Goal: Information Seeking & Learning: Learn about a topic

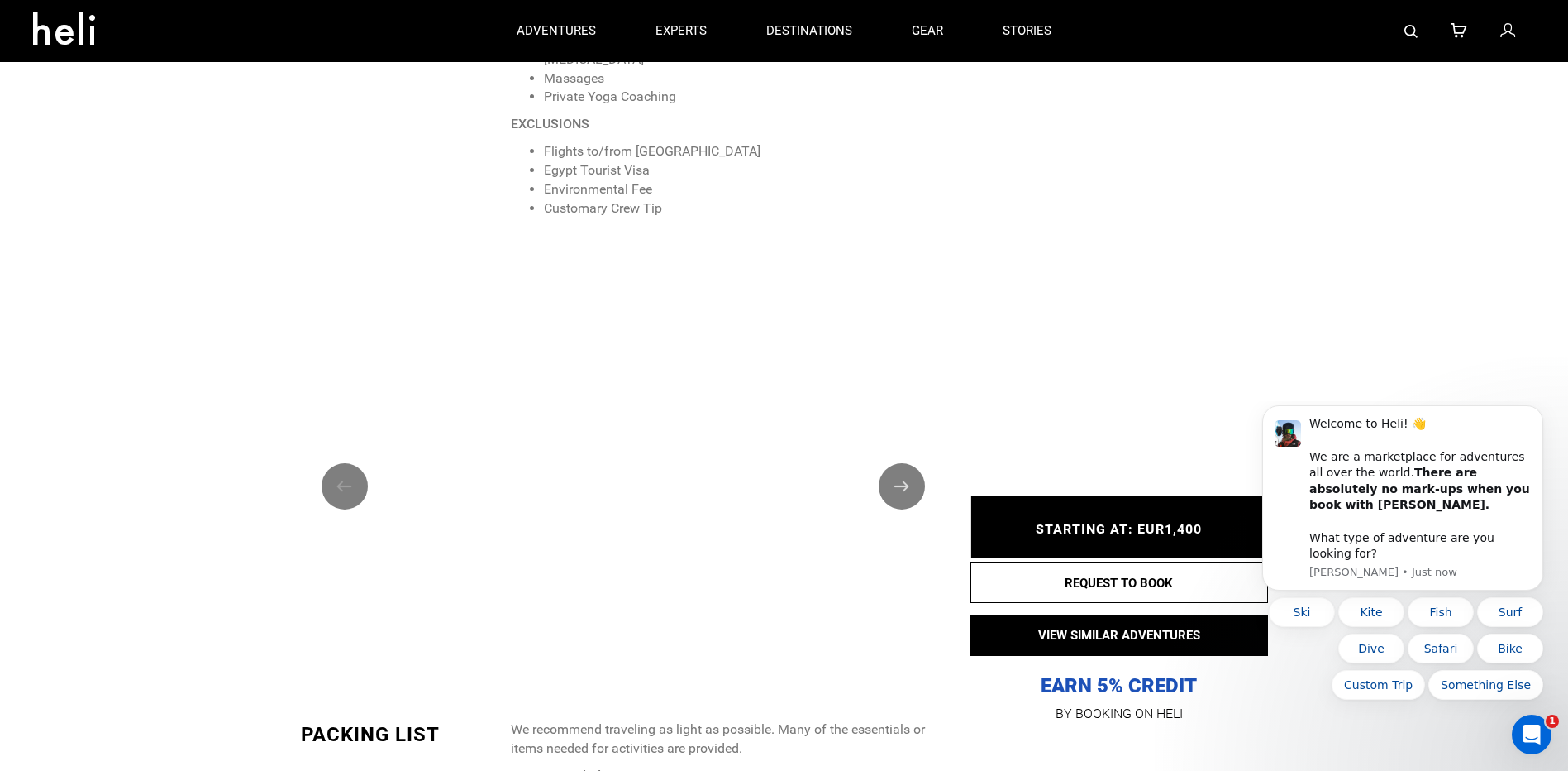
scroll to position [1488, 0]
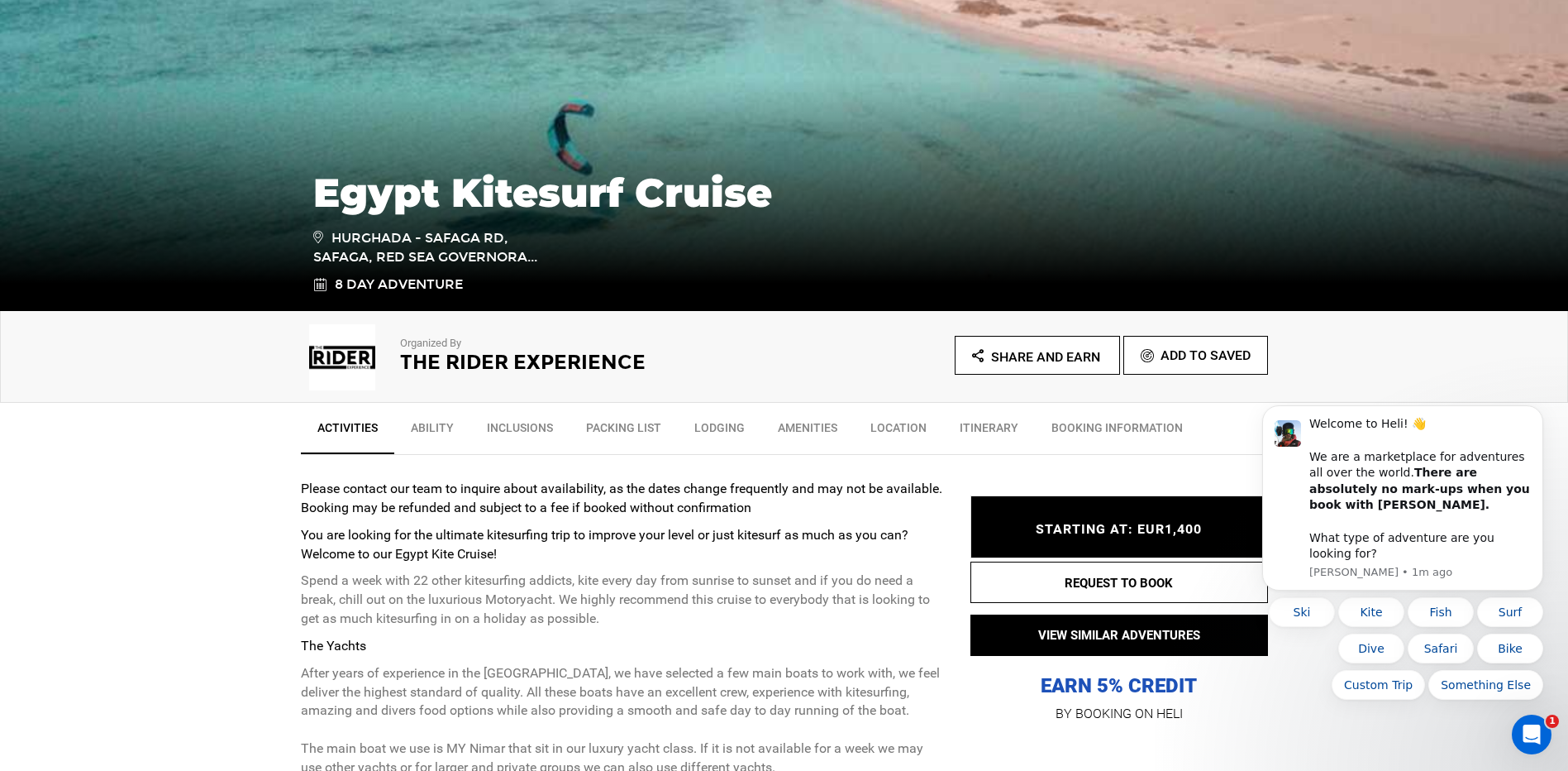
scroll to position [248, 0]
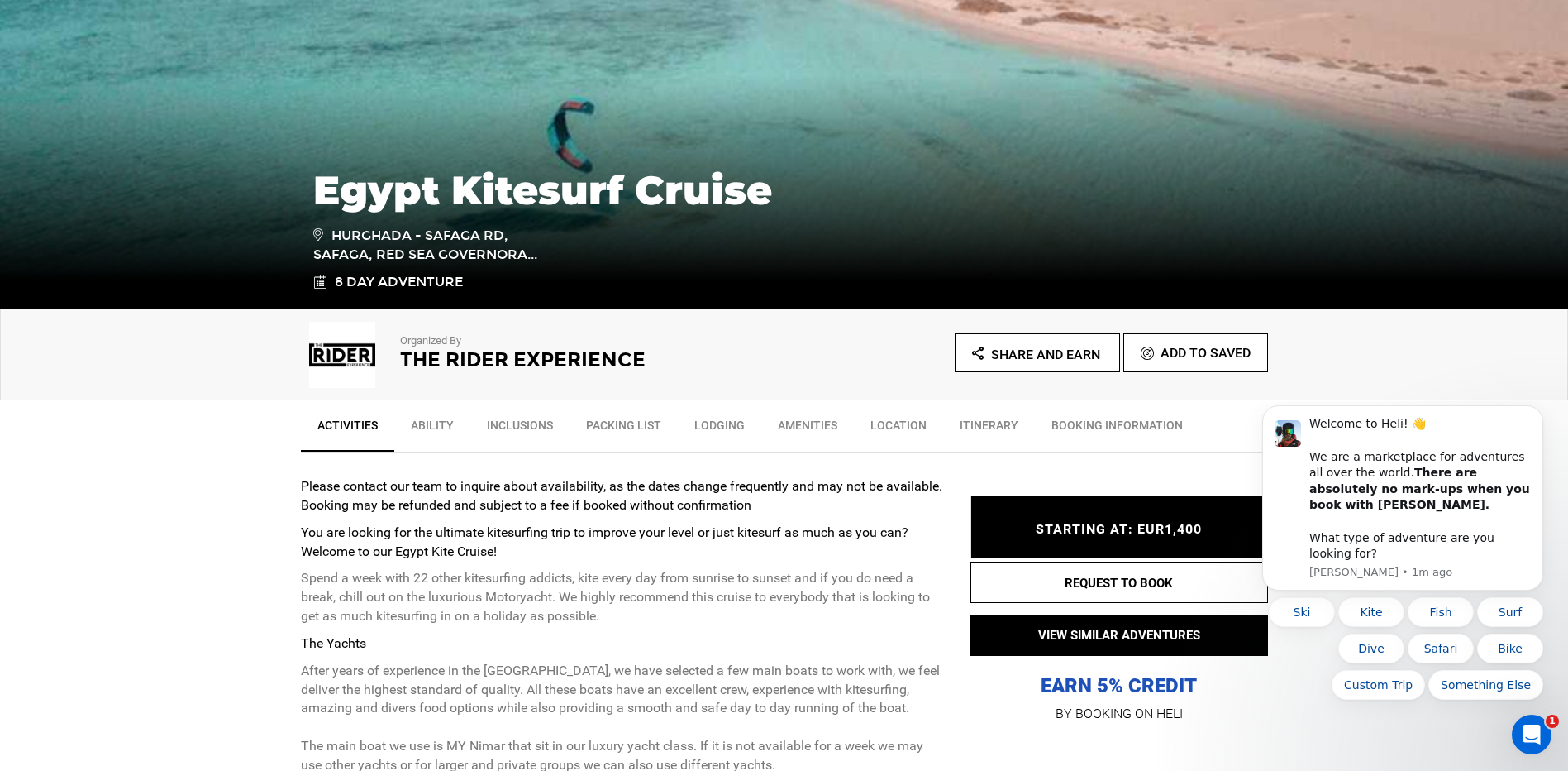
drag, startPoint x: 634, startPoint y: 431, endPoint x: 643, endPoint y: 428, distance: 9.5
click at [634, 430] on link "Packing List" at bounding box center [624, 429] width 108 height 42
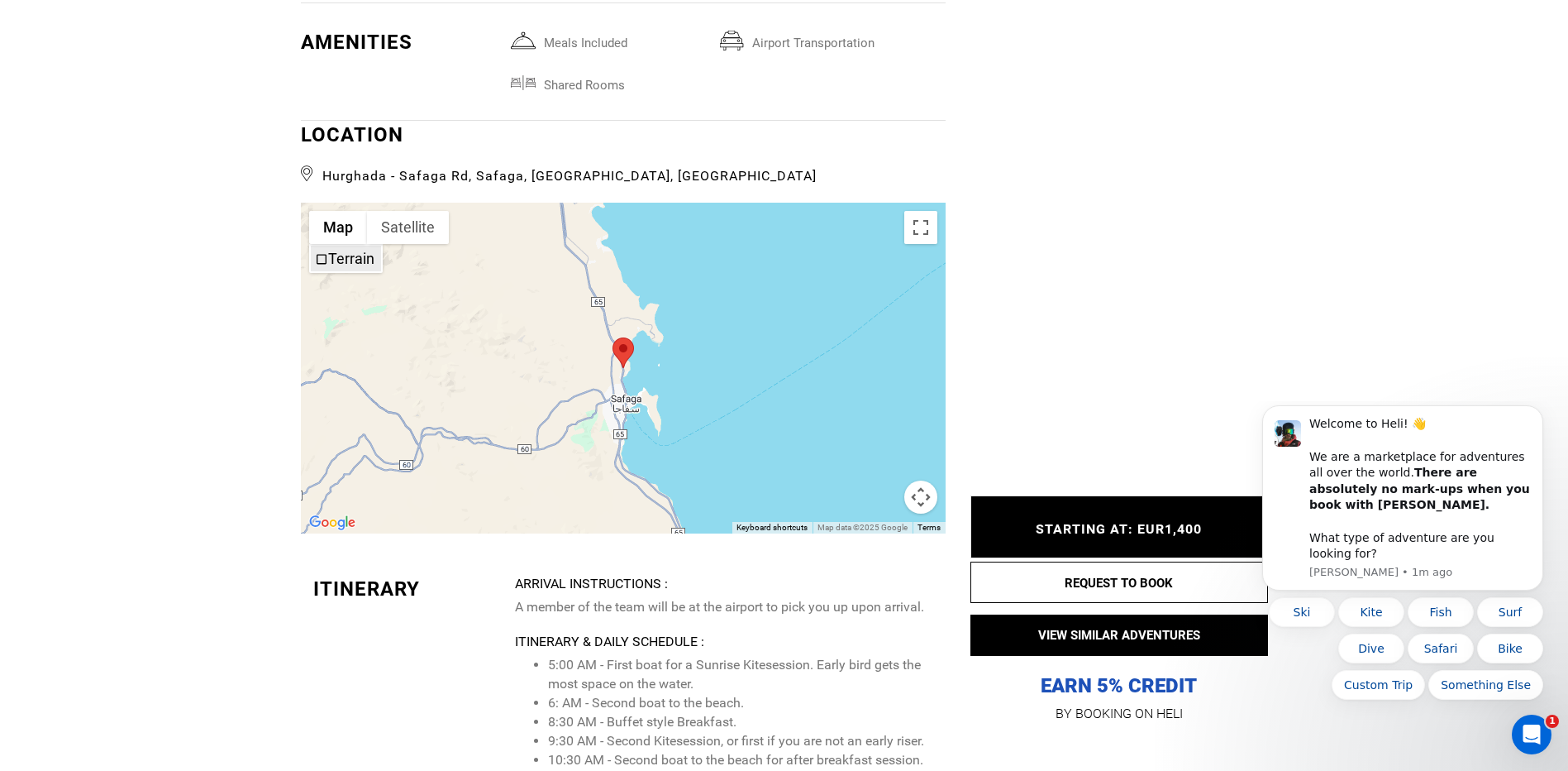
scroll to position [5553, 0]
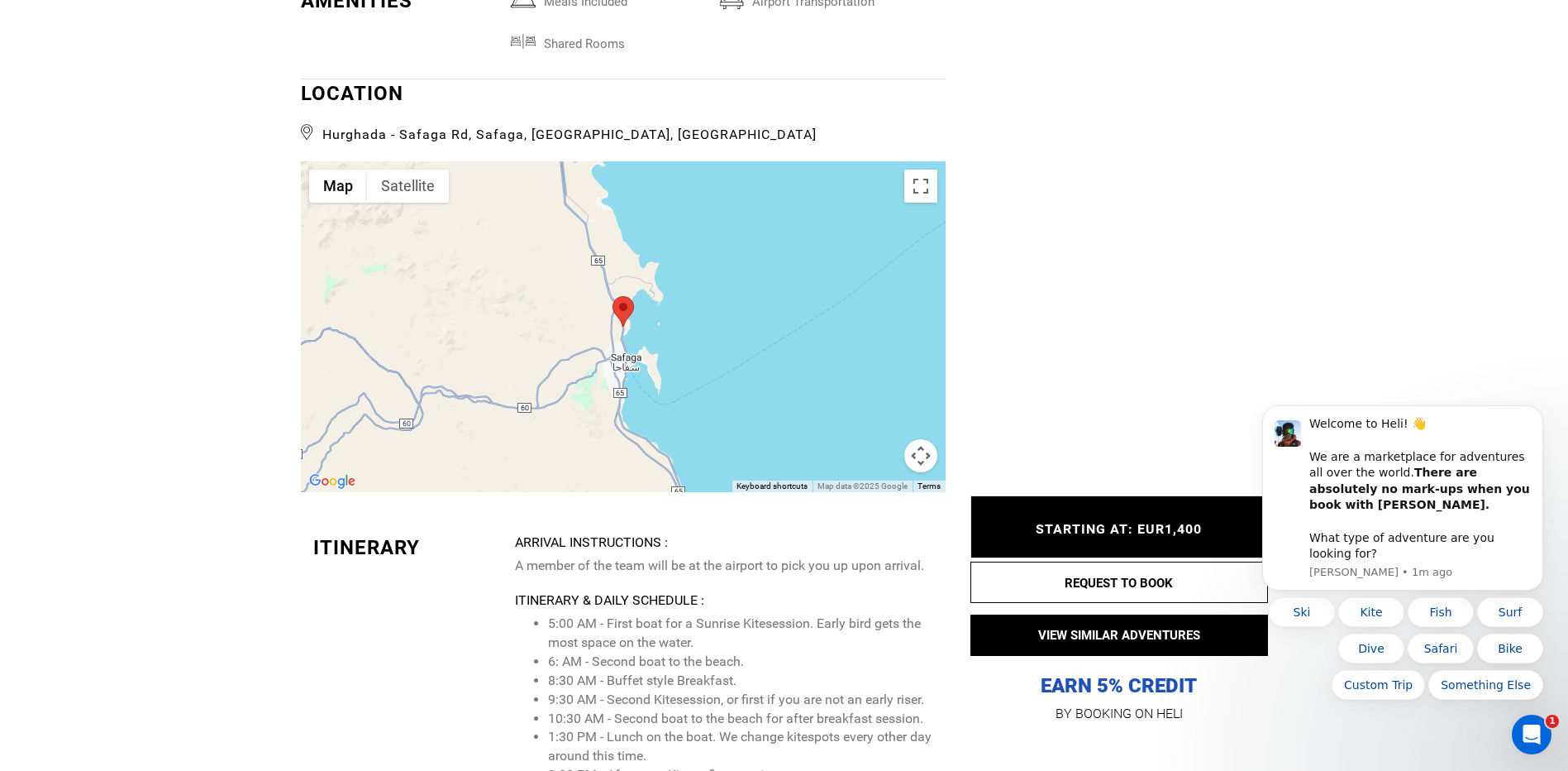
click at [634, 305] on div at bounding box center [623, 327] width 644 height 330
click at [611, 286] on div at bounding box center [623, 327] width 644 height 330
click at [413, 170] on button "Satellite" at bounding box center [408, 186] width 82 height 33
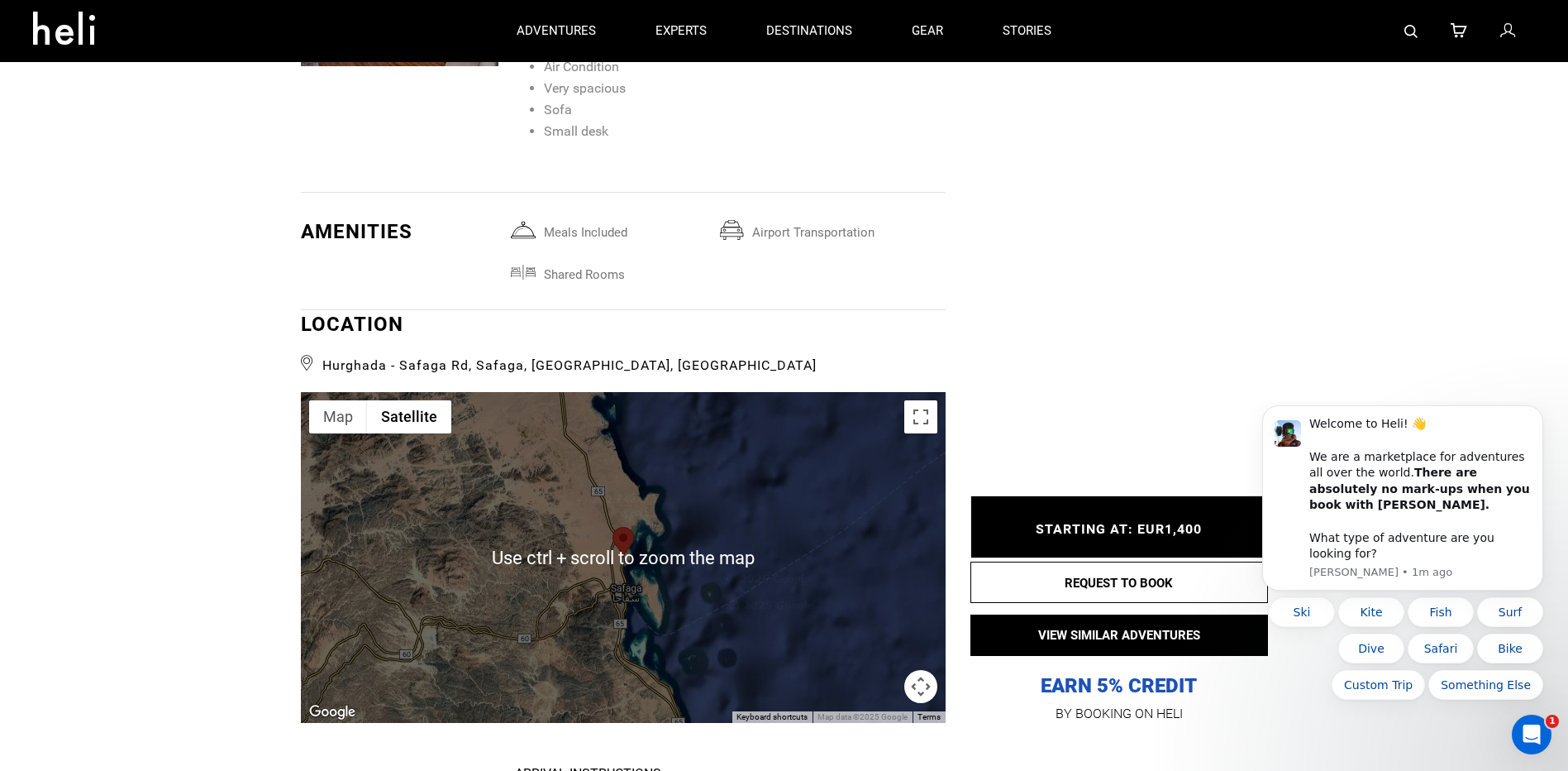
scroll to position [5305, 0]
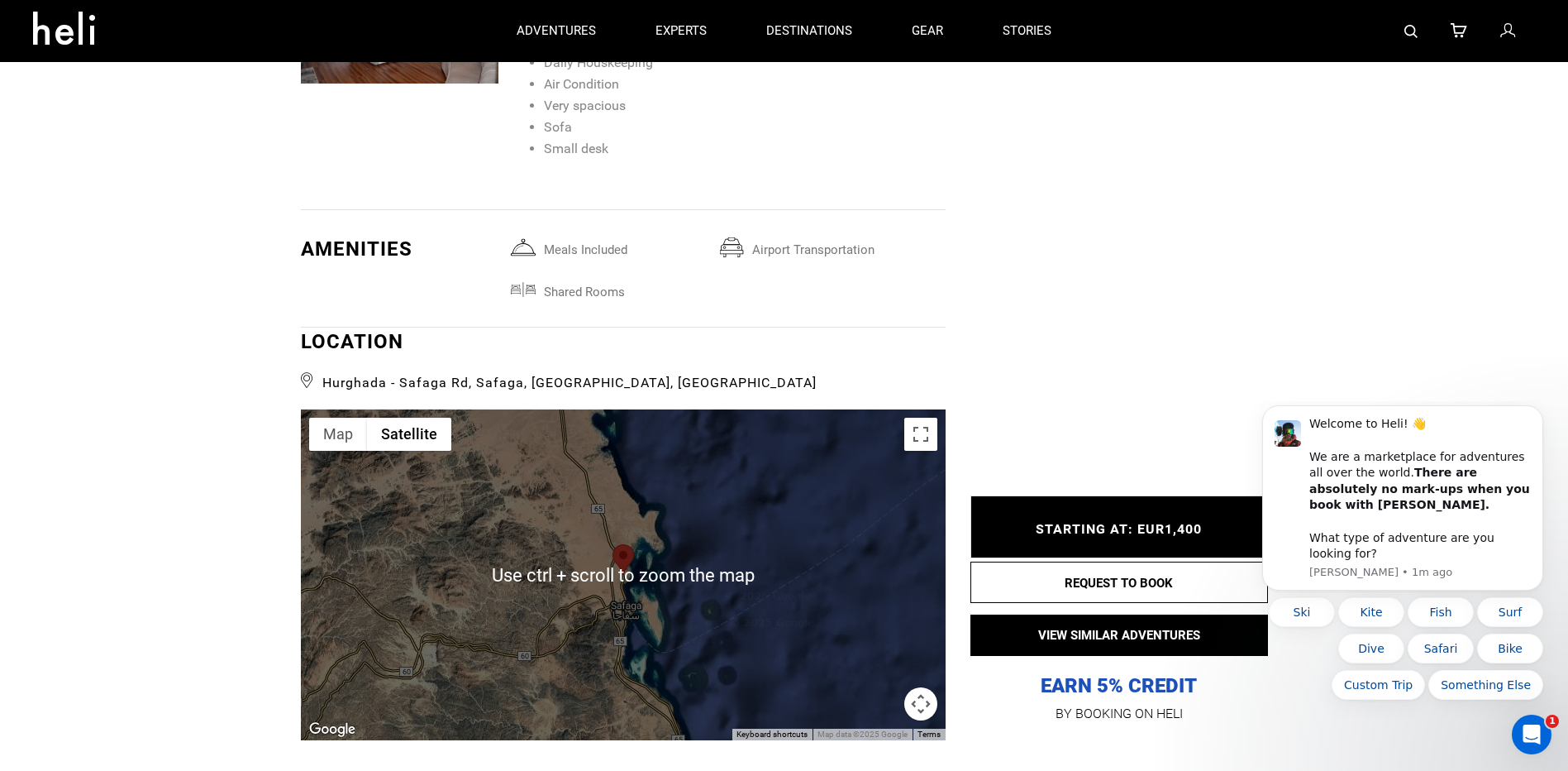
click at [611, 526] on div at bounding box center [623, 574] width 644 height 330
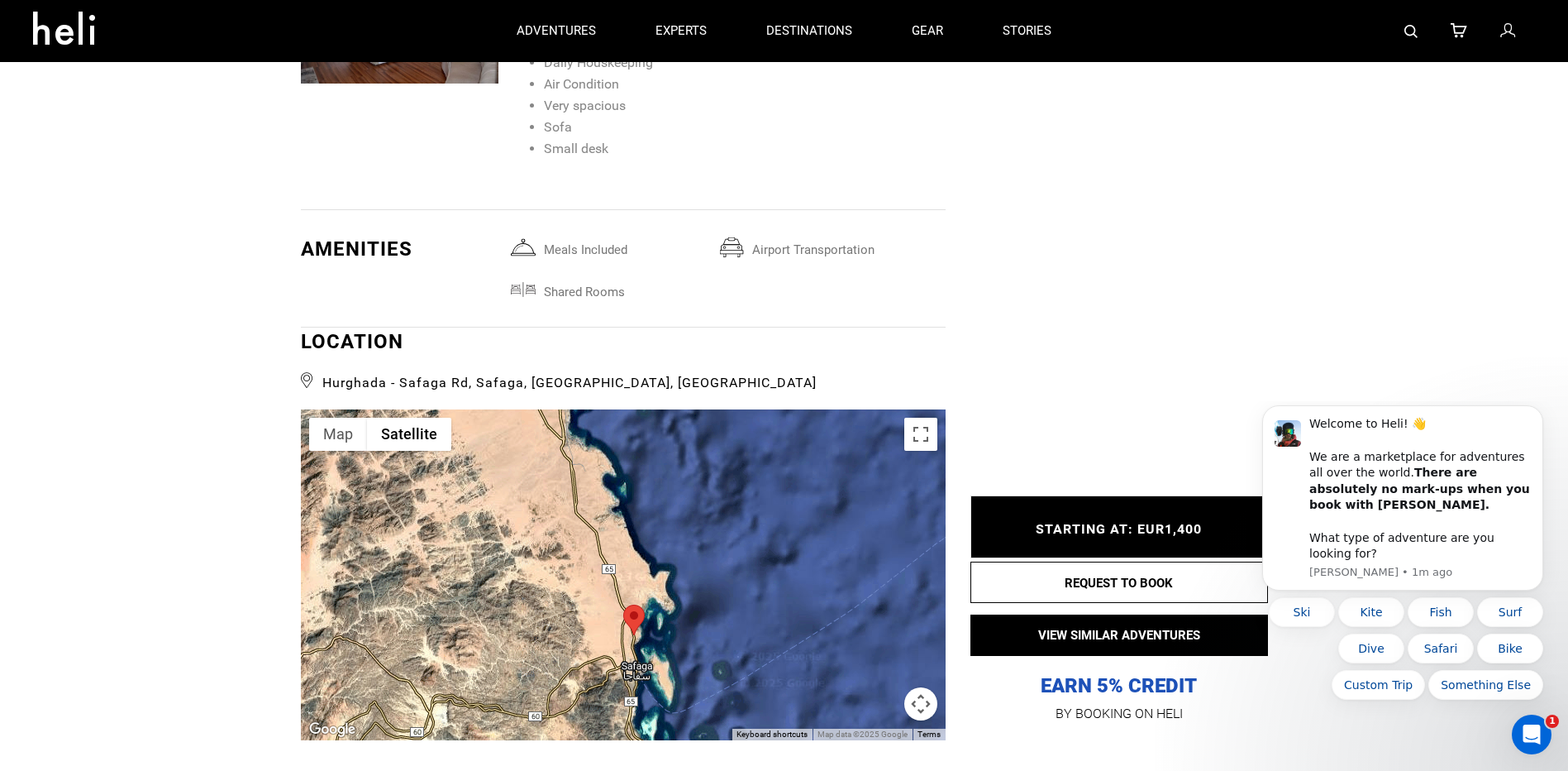
drag, startPoint x: 628, startPoint y: 590, endPoint x: 639, endPoint y: 657, distance: 67.9
click at [639, 657] on div at bounding box center [623, 574] width 644 height 330
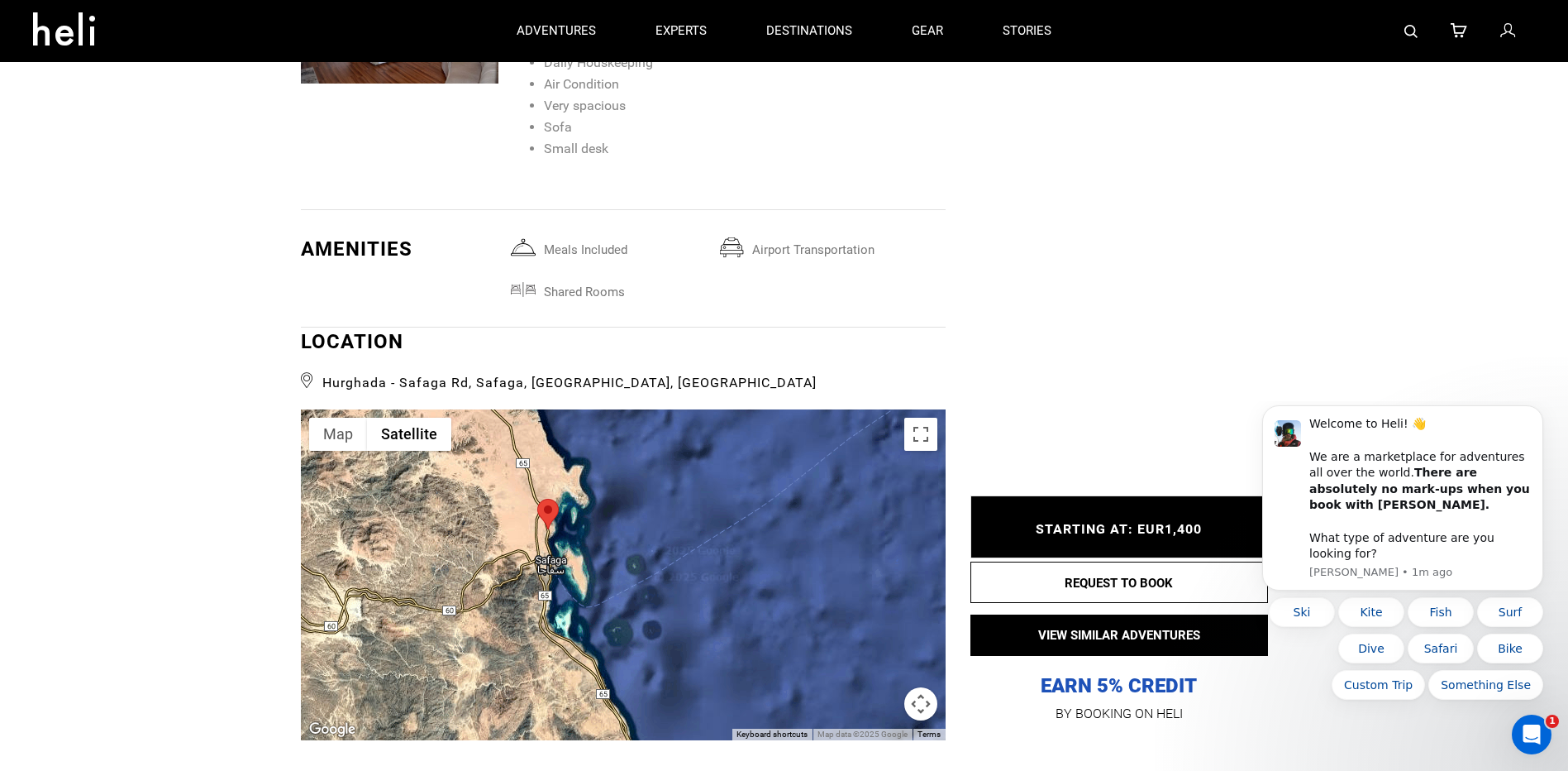
drag, startPoint x: 752, startPoint y: 606, endPoint x: 665, endPoint y: 497, distance: 139.5
click at [665, 497] on div at bounding box center [623, 574] width 644 height 330
click at [924, 687] on button "Map camera controls" at bounding box center [921, 704] width 33 height 33
click at [878, 687] on button "Zoom out" at bounding box center [879, 704] width 33 height 33
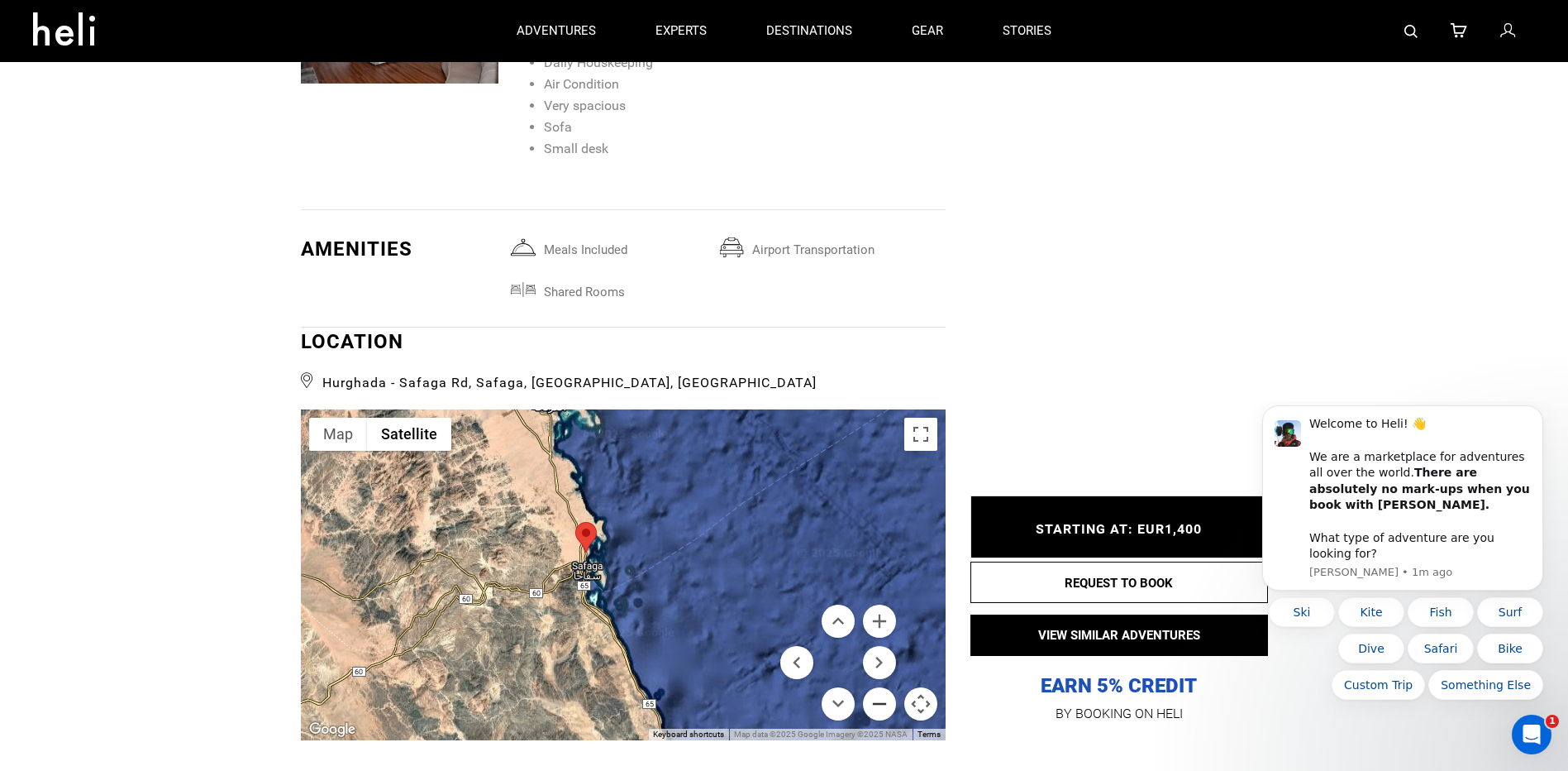
click at [880, 687] on button "Zoom out" at bounding box center [879, 704] width 33 height 33
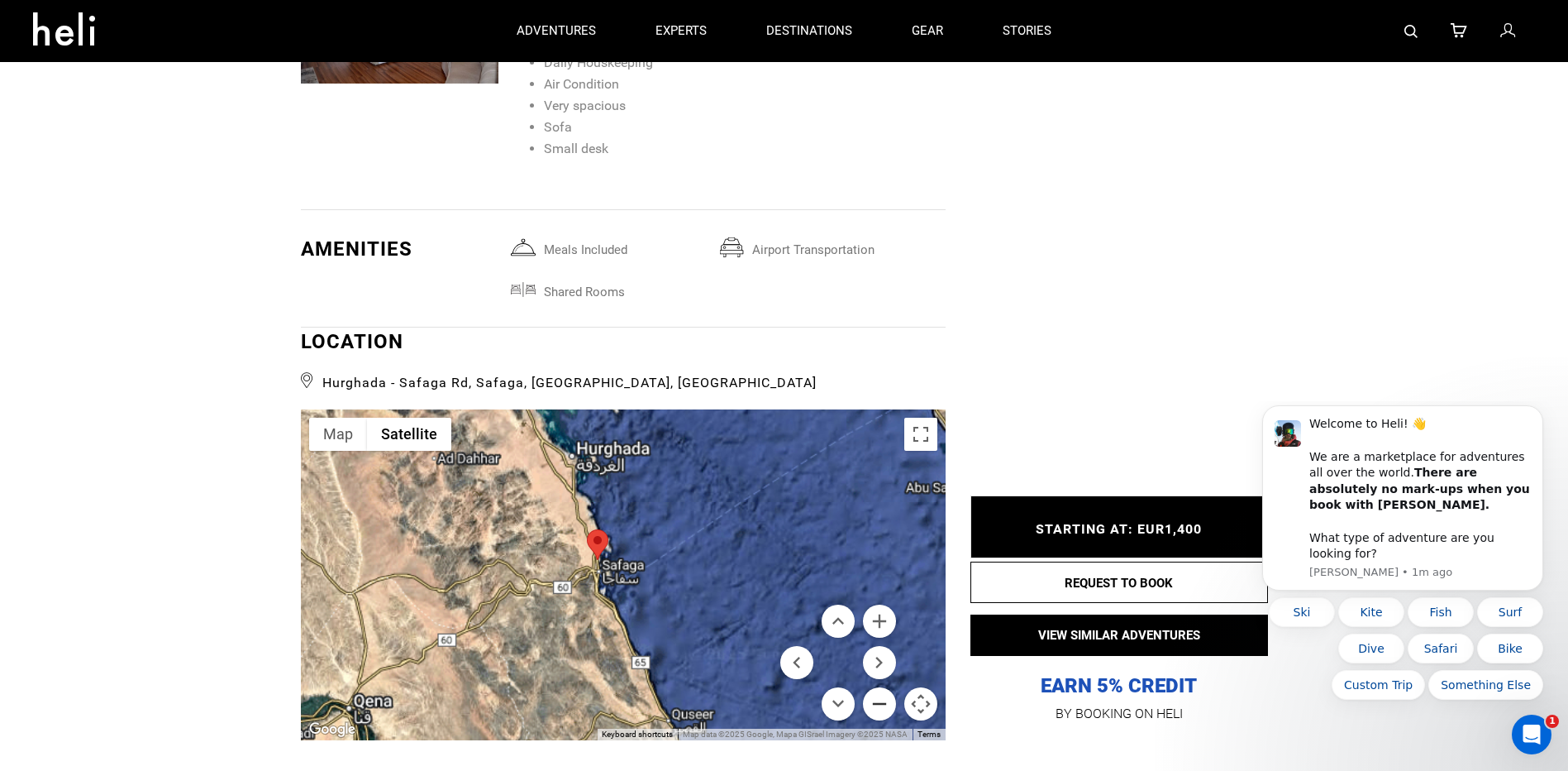
click at [880, 687] on button "Zoom out" at bounding box center [879, 704] width 33 height 33
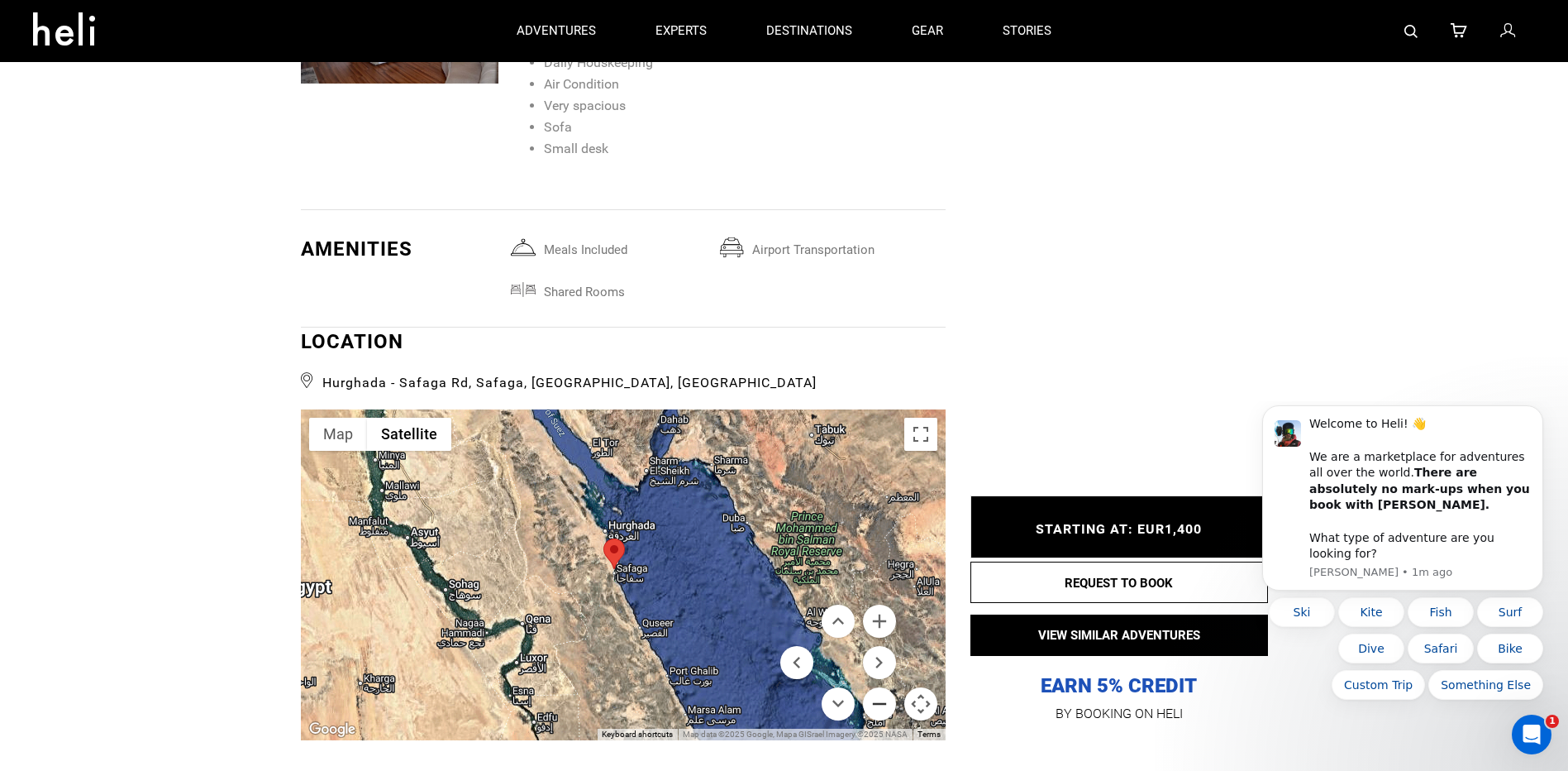
click at [880, 687] on button "Zoom out" at bounding box center [879, 704] width 33 height 33
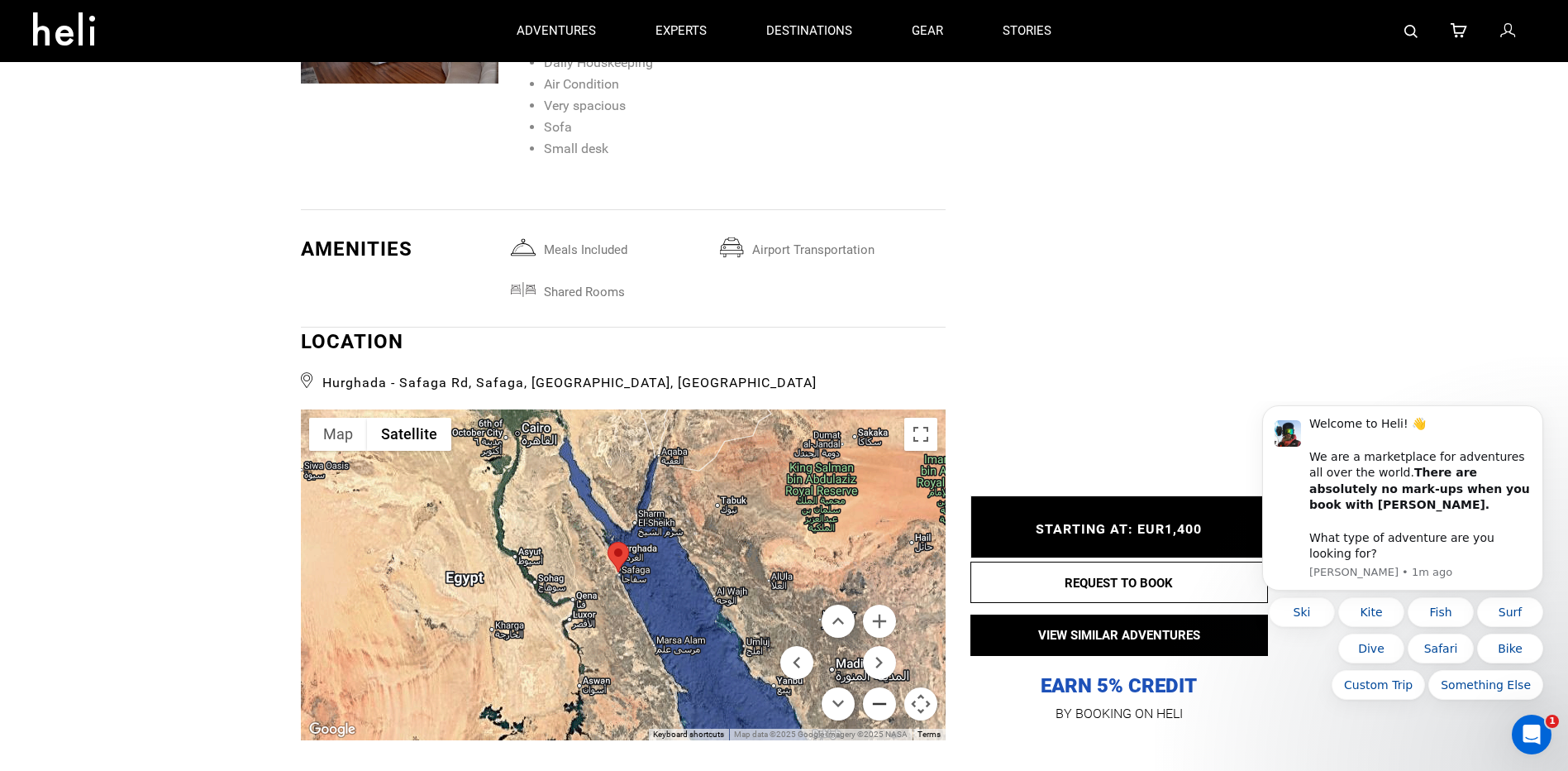
click at [880, 687] on button "Zoom out" at bounding box center [879, 704] width 33 height 33
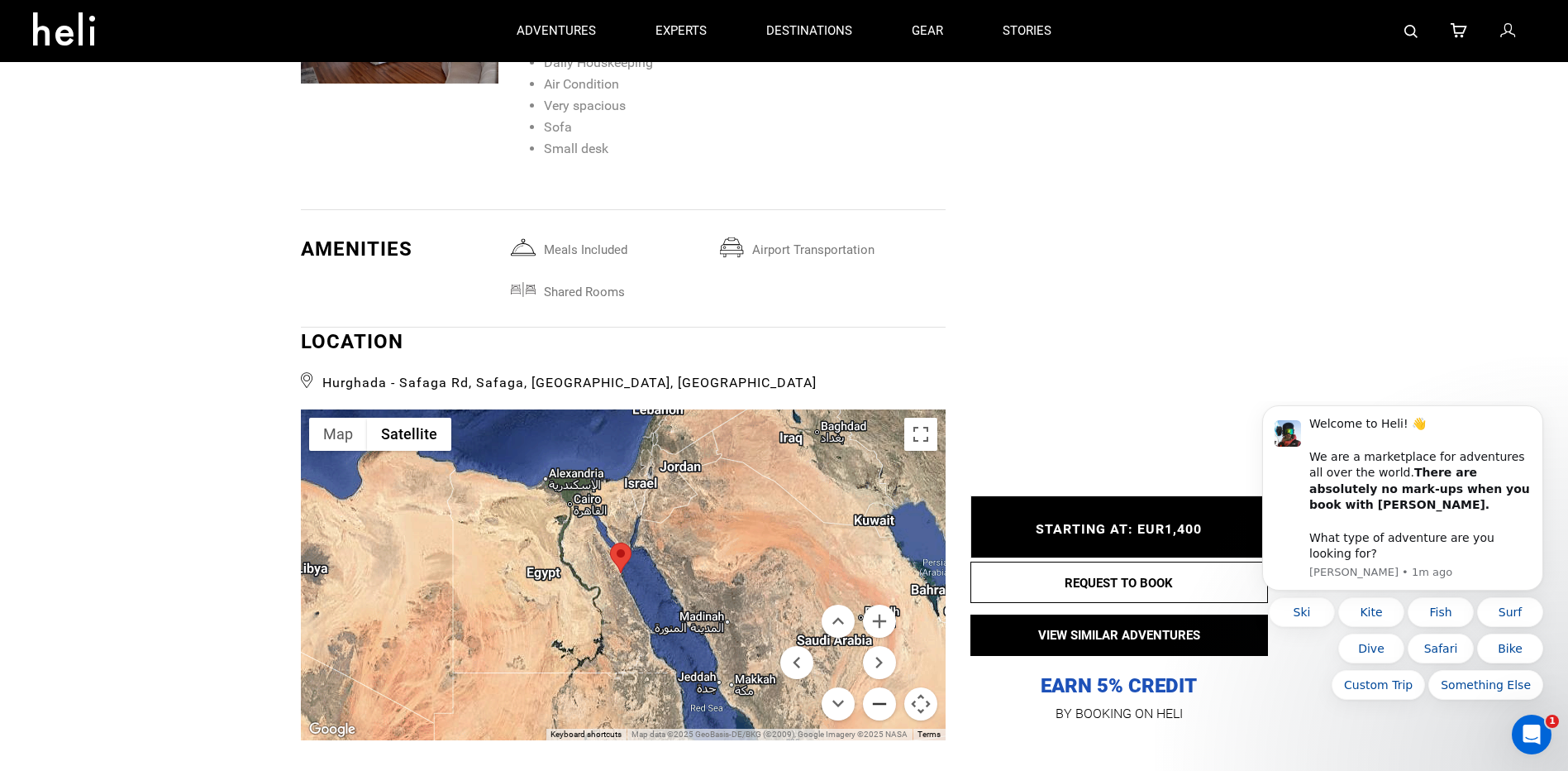
click at [880, 687] on button "Zoom out" at bounding box center [879, 704] width 33 height 33
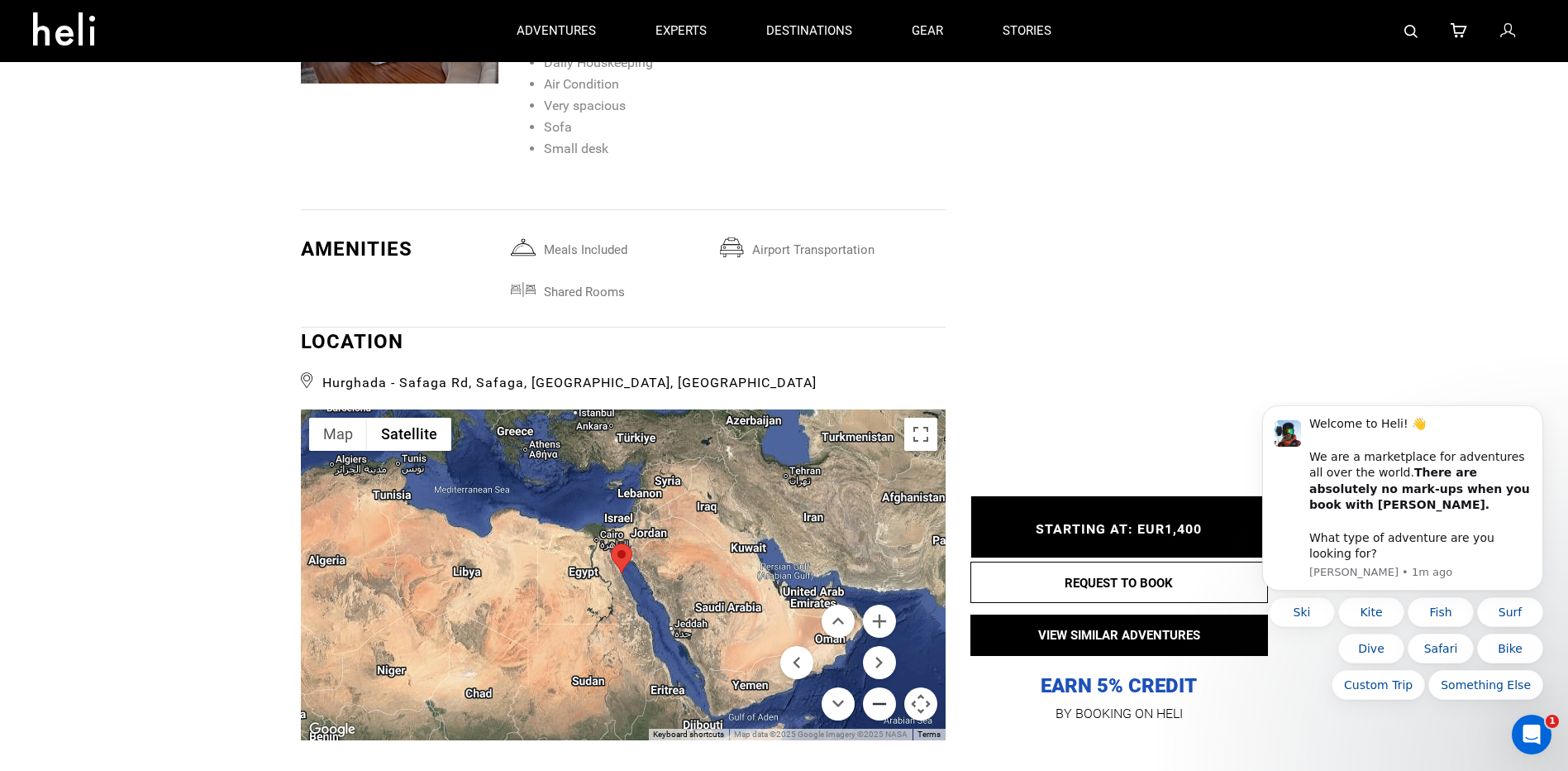
click at [880, 687] on button "Zoom out" at bounding box center [879, 704] width 33 height 33
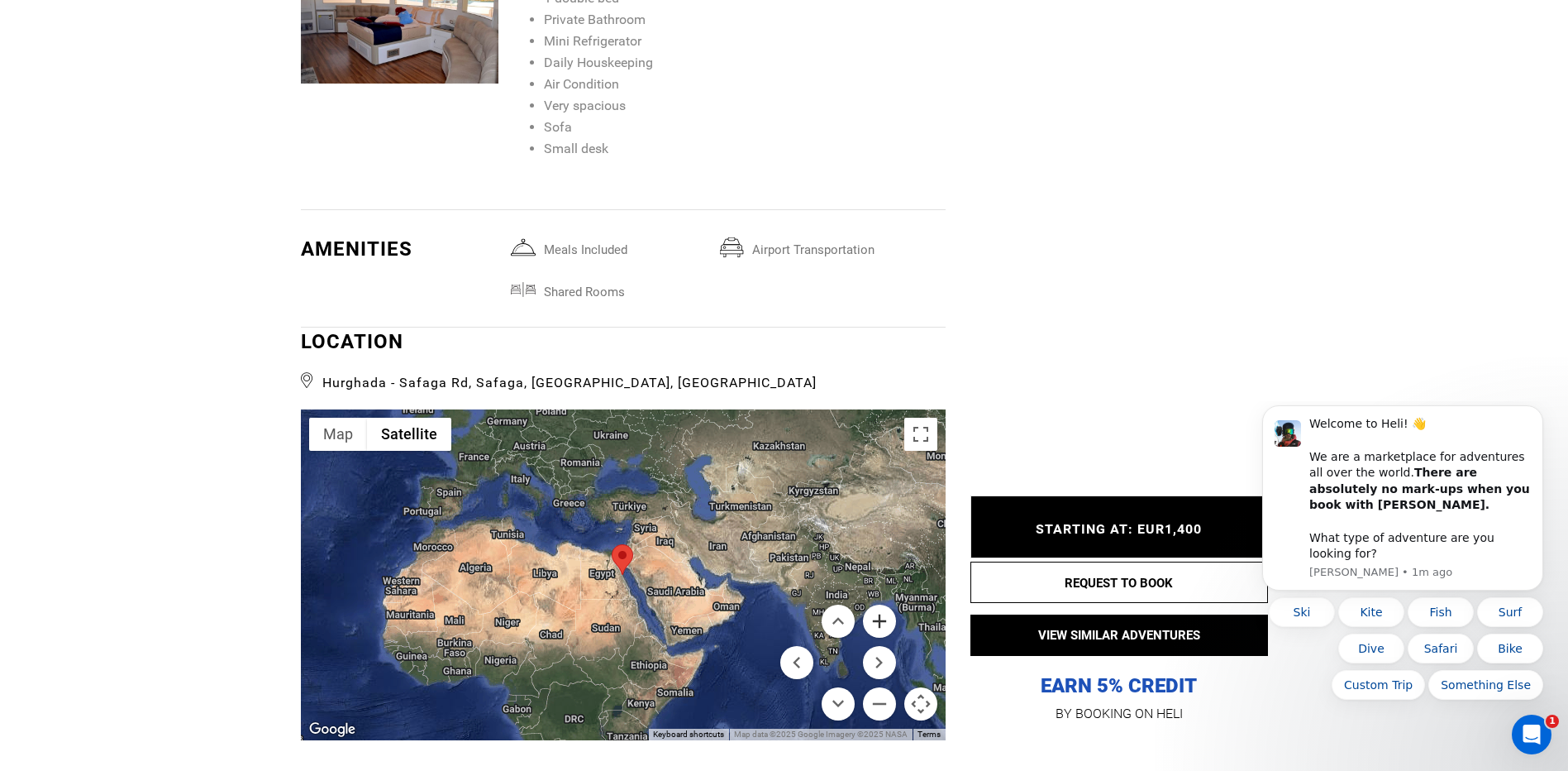
click at [886, 605] on button "Zoom in" at bounding box center [879, 621] width 33 height 33
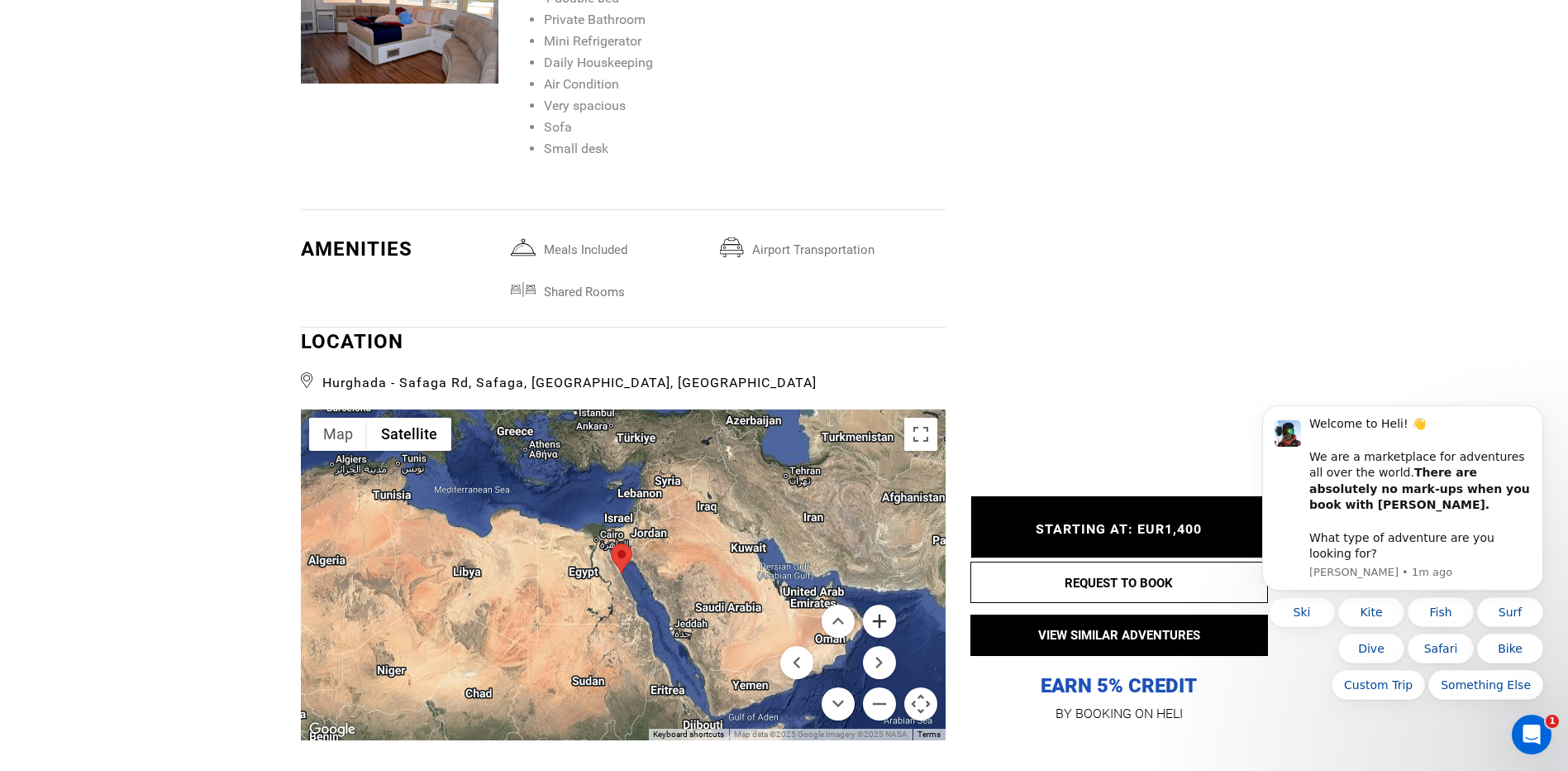
click at [886, 605] on button "Zoom in" at bounding box center [879, 621] width 33 height 33
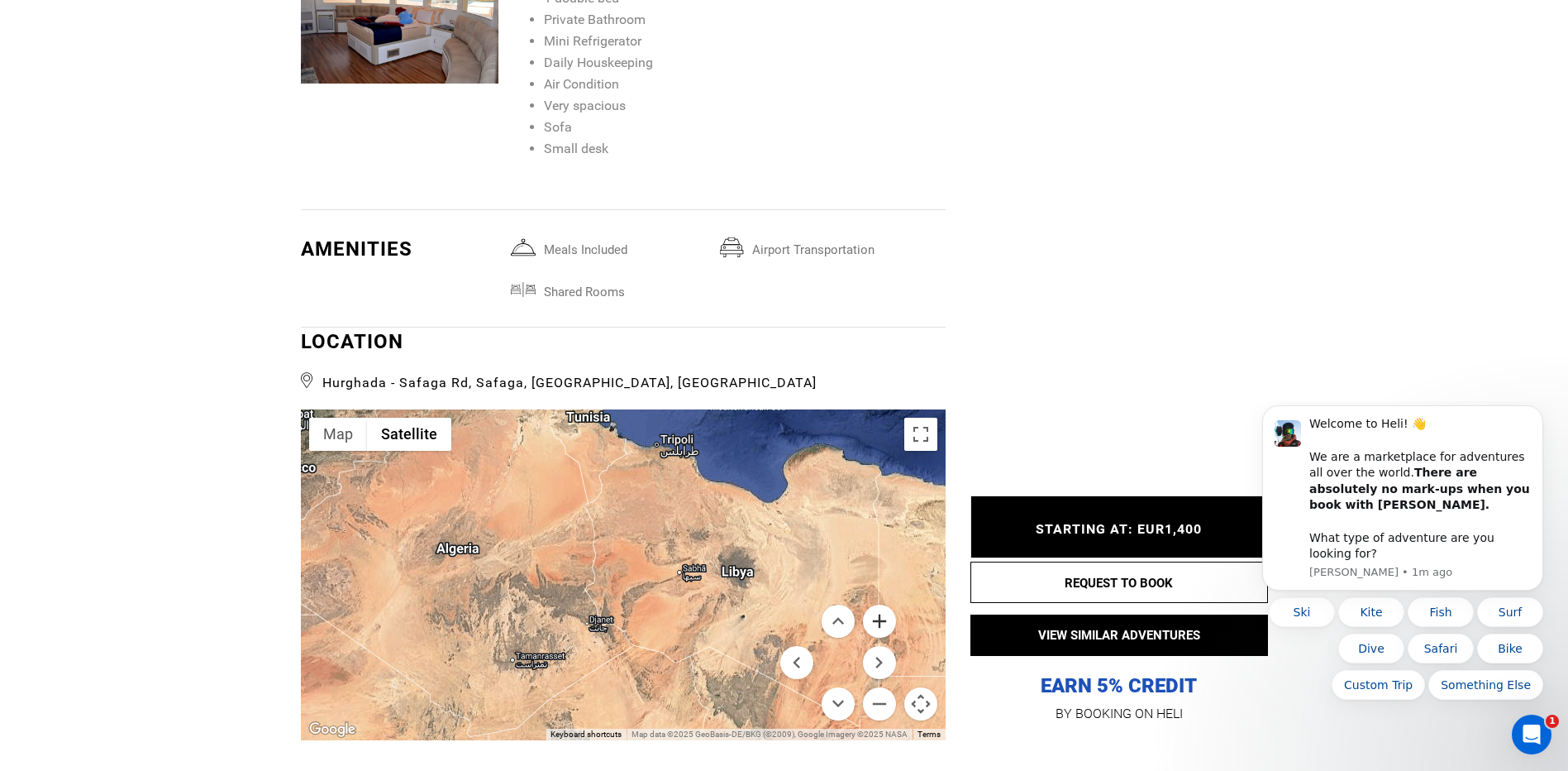
drag, startPoint x: 450, startPoint y: 579, endPoint x: 878, endPoint y: 583, distance: 428.0
click at [878, 583] on div "Use ctrl + scroll to zoom the map Map Terrain Satellite Labels Keyboard shortcu…" at bounding box center [623, 574] width 644 height 330
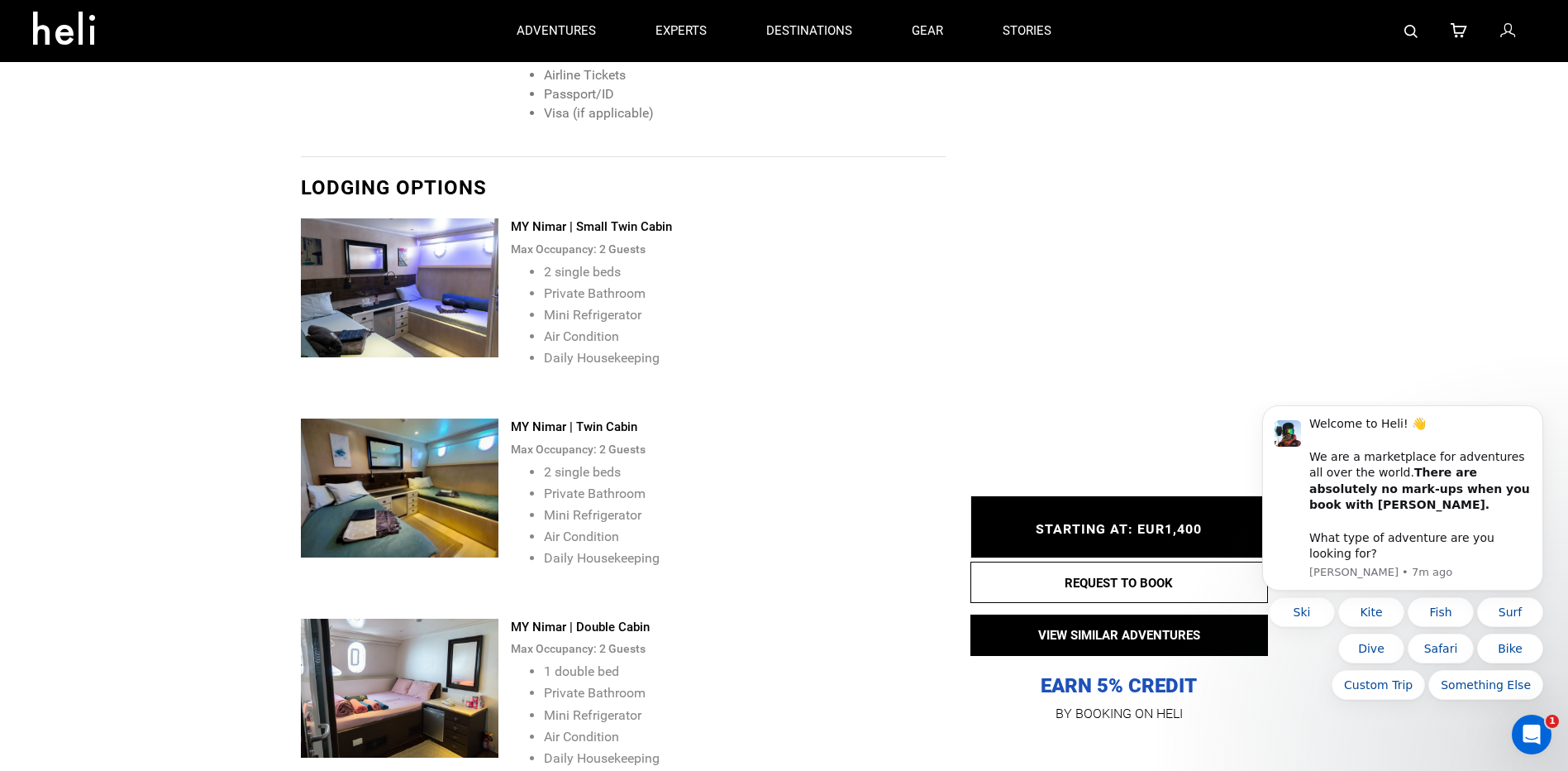
scroll to position [3073, 0]
